Goal: Information Seeking & Learning: Learn about a topic

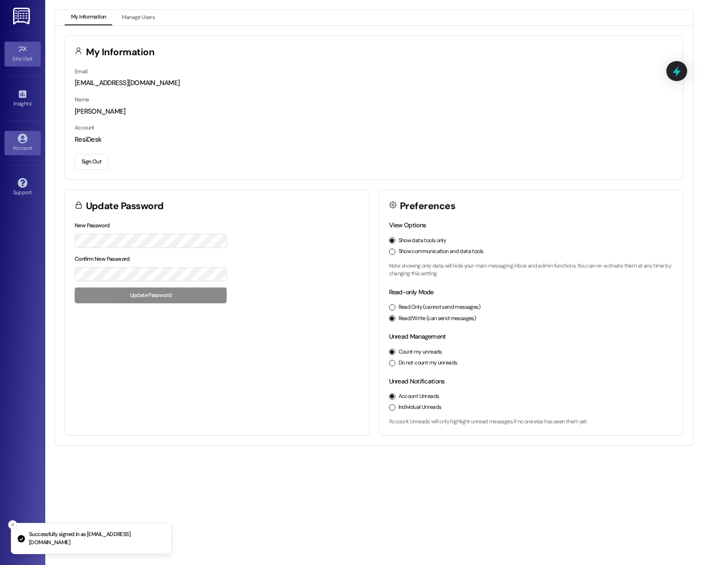
click at [27, 56] on div "Site Visit •" at bounding box center [22, 58] width 45 height 9
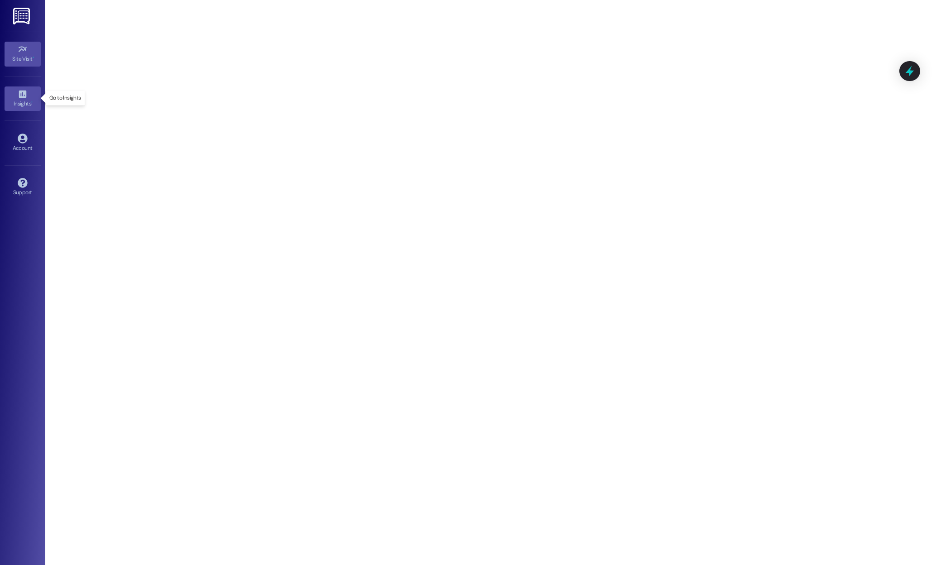
click at [21, 102] on div "Insights •" at bounding box center [22, 103] width 45 height 9
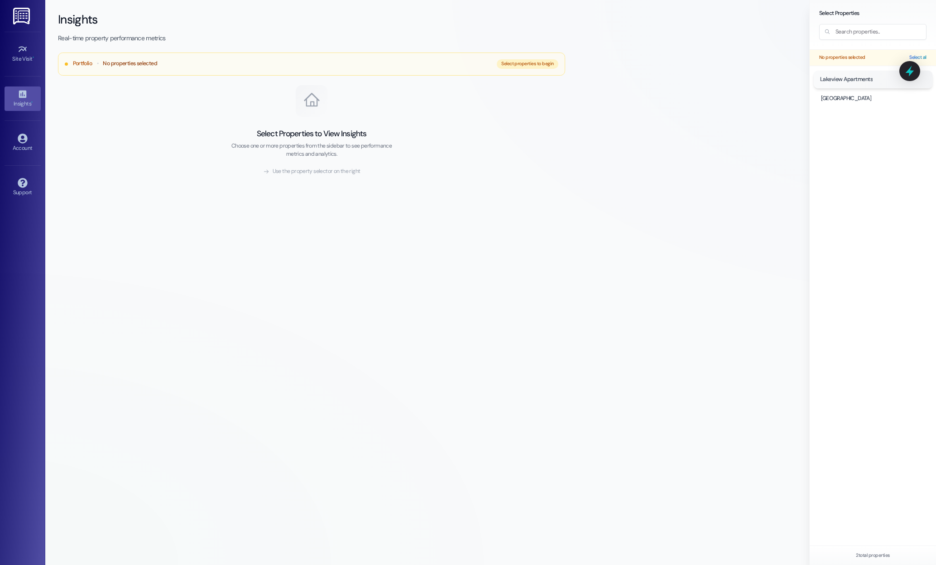
click at [703, 78] on span "Lakeview Apartments" at bounding box center [845, 79] width 53 height 8
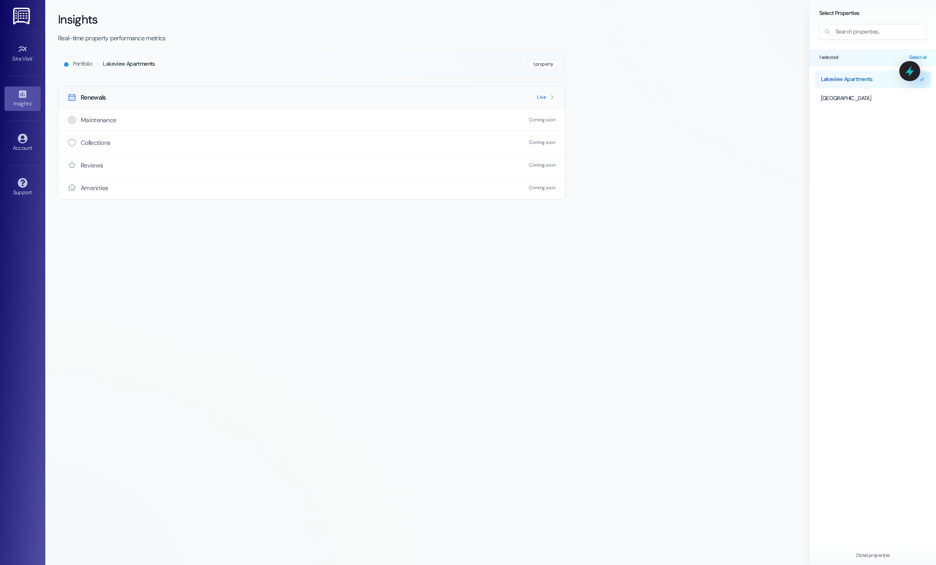
click at [542, 95] on span "Live" at bounding box center [541, 97] width 9 height 6
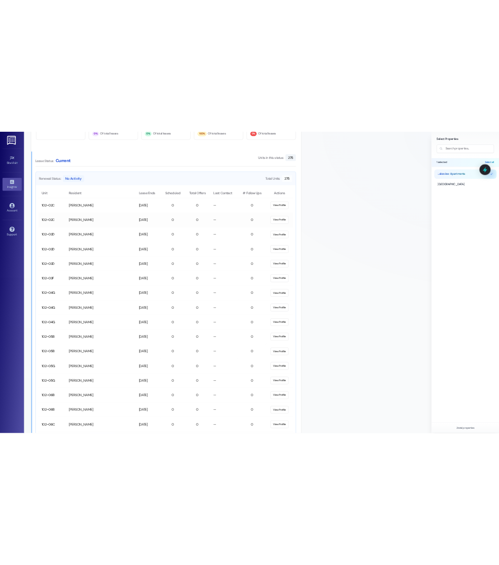
scroll to position [812, 0]
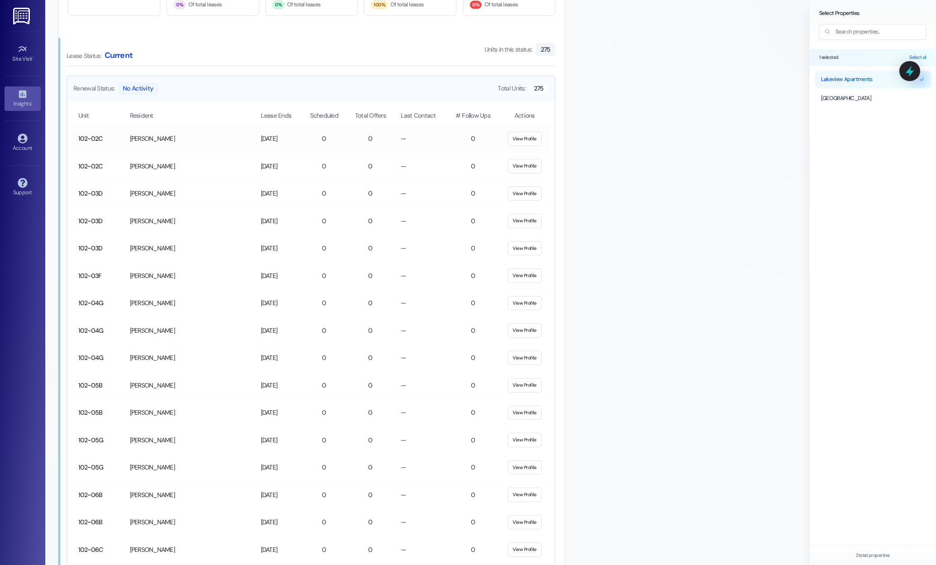
drag, startPoint x: 463, startPoint y: 134, endPoint x: 444, endPoint y: 131, distance: 19.7
click at [447, 131] on td "0" at bounding box center [473, 139] width 52 height 28
click at [530, 137] on button "View Profile" at bounding box center [524, 139] width 34 height 14
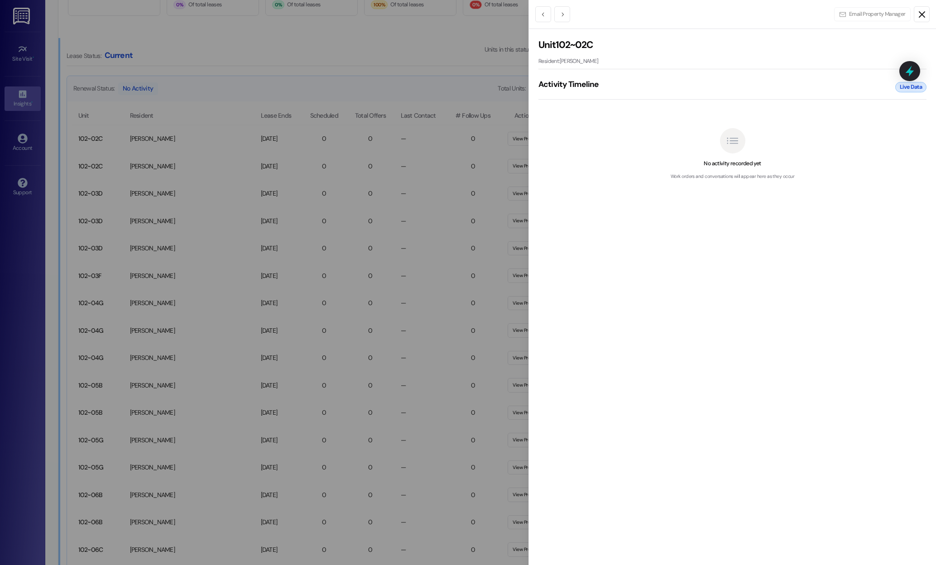
click at [703, 13] on line "Close" at bounding box center [921, 14] width 5 height 5
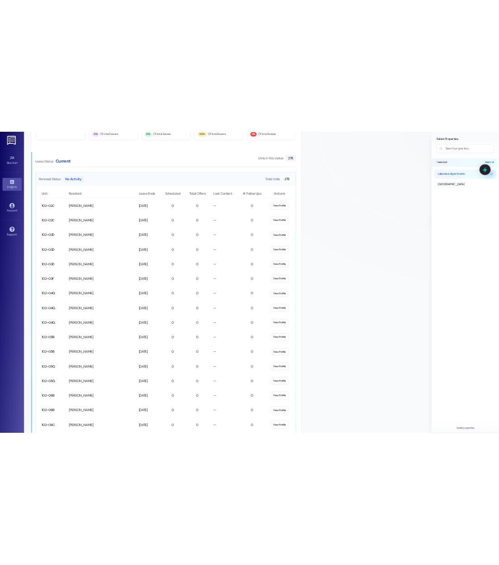
scroll to position [848, 0]
